Goal: Task Accomplishment & Management: Manage account settings

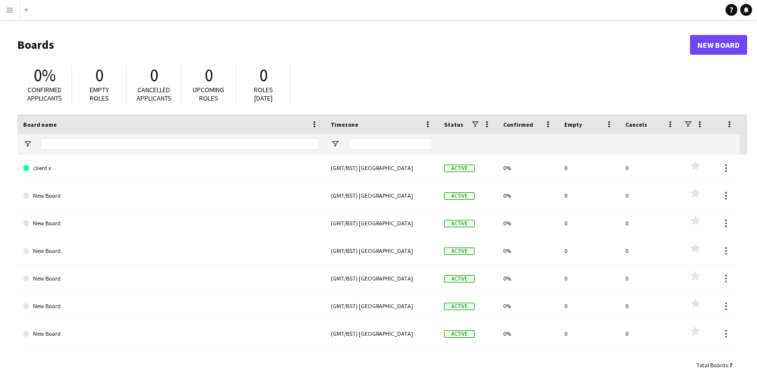
click at [11, 16] on button "Menu" at bounding box center [10, 10] width 20 height 20
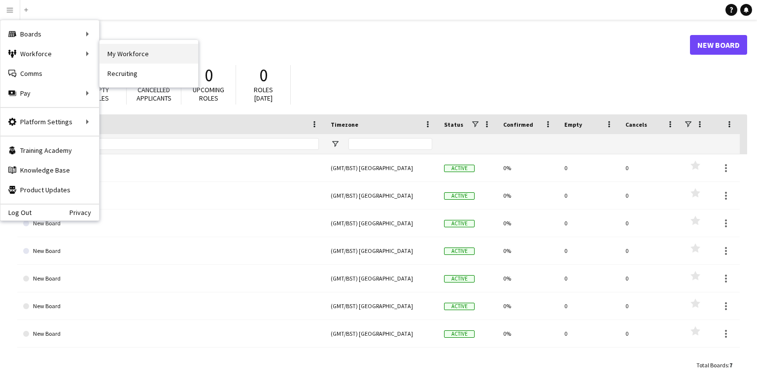
click at [120, 54] on link "My Workforce" at bounding box center [148, 54] width 99 height 20
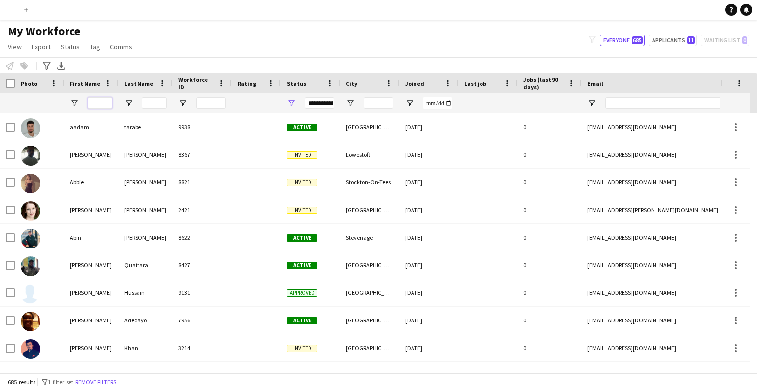
click at [101, 107] on input "First Name Filter Input" at bounding box center [100, 103] width 25 height 12
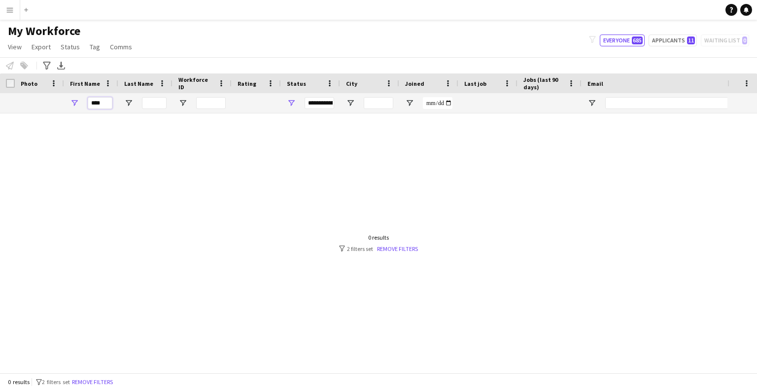
type input "****"
click at [154, 97] on input "Last Name Filter Input" at bounding box center [154, 103] width 25 height 12
click at [104, 104] on input "****" at bounding box center [100, 103] width 25 height 12
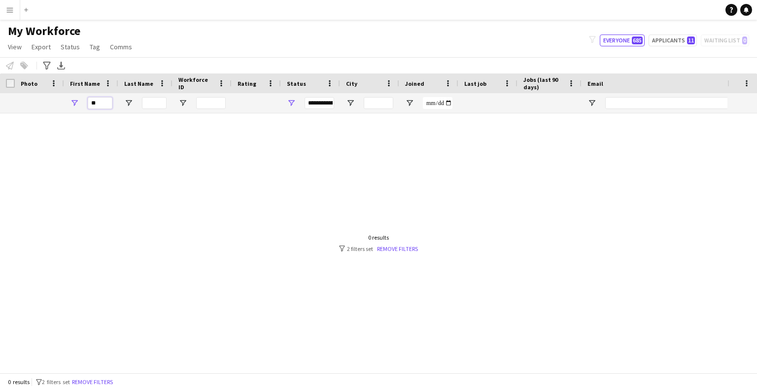
type input "*"
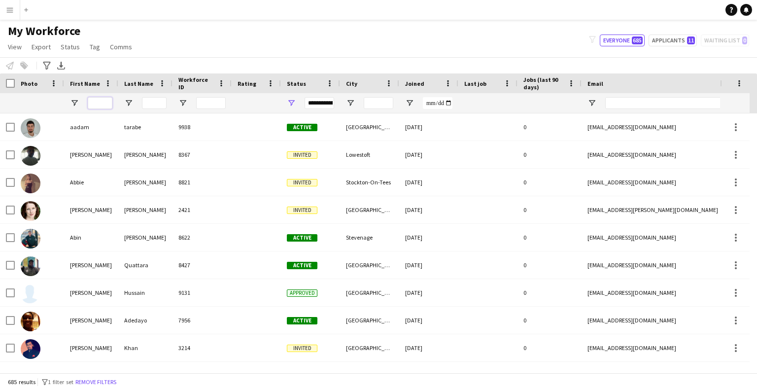
click at [98, 100] on input "First Name Filter Input" at bounding box center [100, 103] width 25 height 12
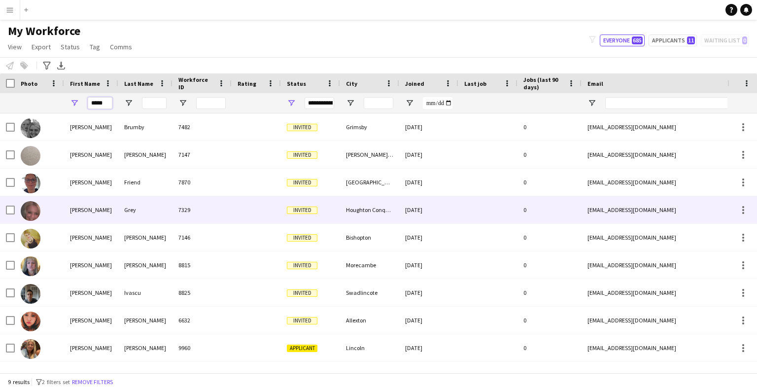
type input "*****"
click at [92, 215] on div "[PERSON_NAME]" at bounding box center [91, 209] width 54 height 27
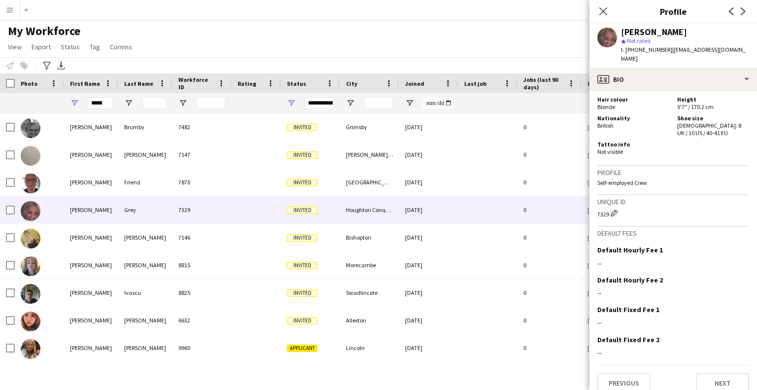
scroll to position [473, 0]
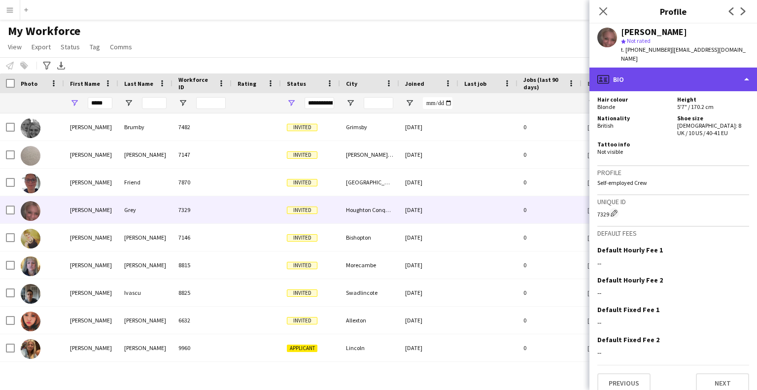
click at [746, 70] on div "profile Bio" at bounding box center [672, 79] width 167 height 24
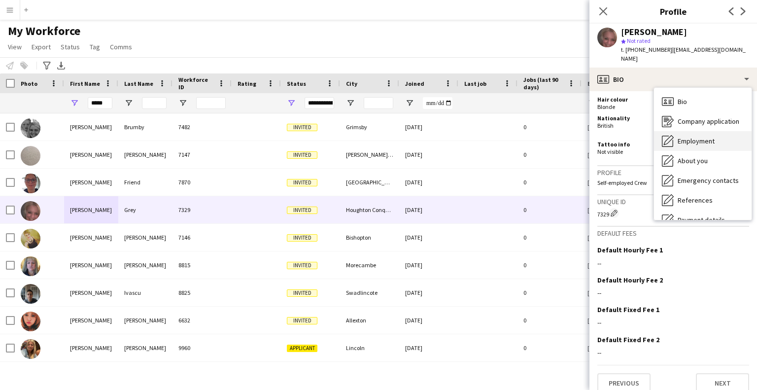
click at [721, 133] on div "Employment Employment" at bounding box center [703, 141] width 98 height 20
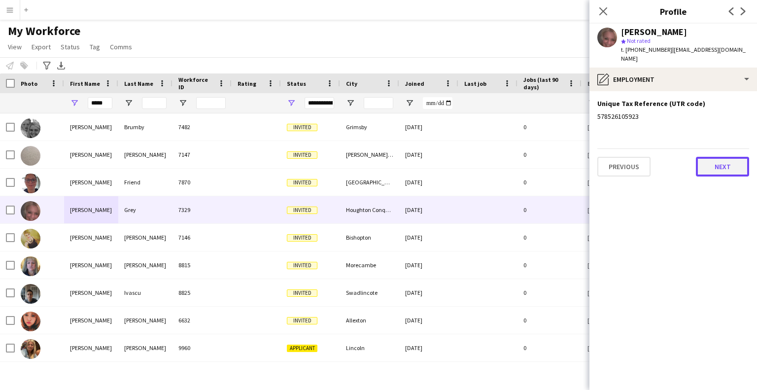
click at [720, 159] on button "Next" at bounding box center [722, 167] width 53 height 20
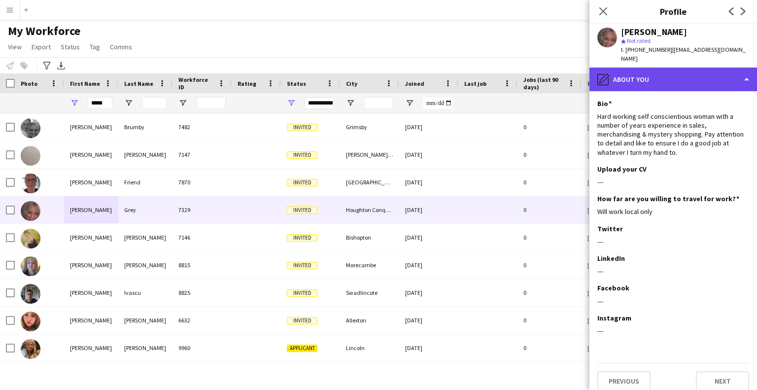
click at [741, 72] on div "pencil4 About you" at bounding box center [672, 79] width 167 height 24
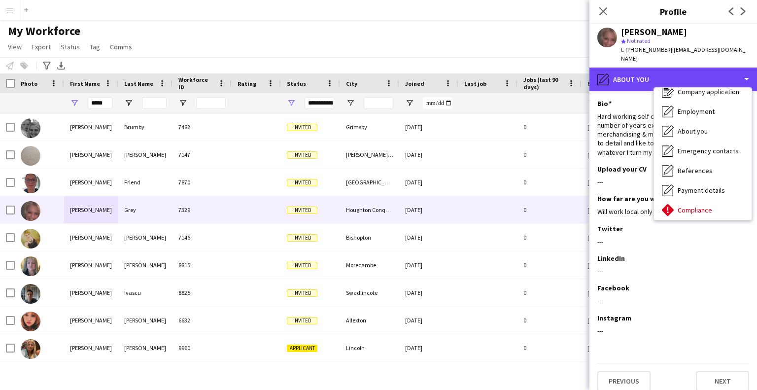
scroll to position [39, 0]
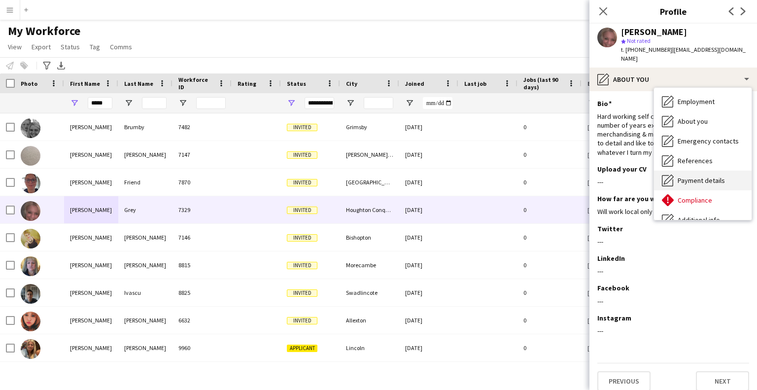
click at [717, 176] on span "Payment details" at bounding box center [700, 180] width 47 height 9
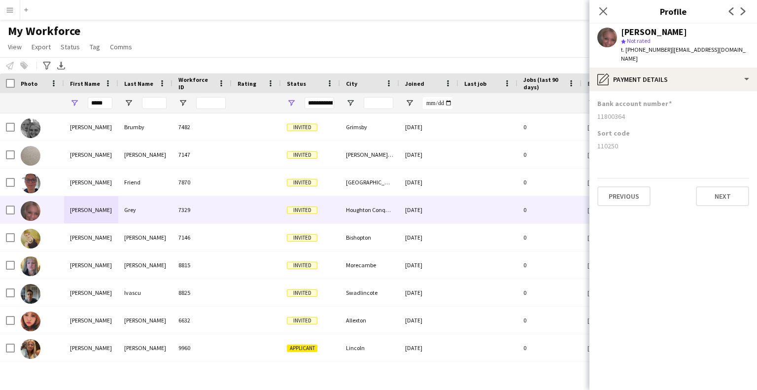
click at [626, 131] on div "Sort code 110250" at bounding box center [673, 144] width 152 height 30
click at [621, 186] on button "Previous" at bounding box center [623, 196] width 53 height 20
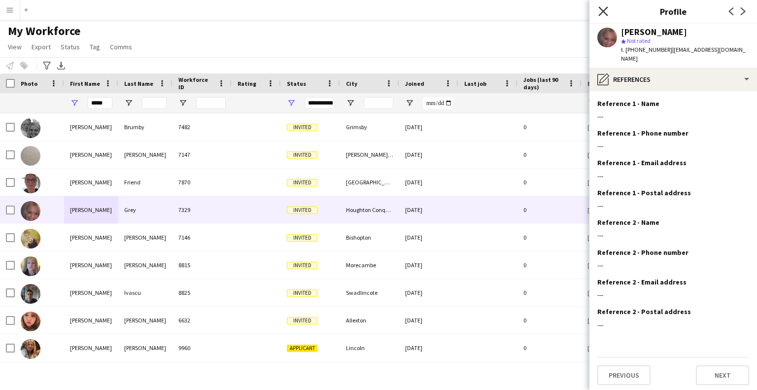
click at [605, 12] on icon "Close pop-in" at bounding box center [602, 10] width 9 height 9
